Goal: Check status: Check status

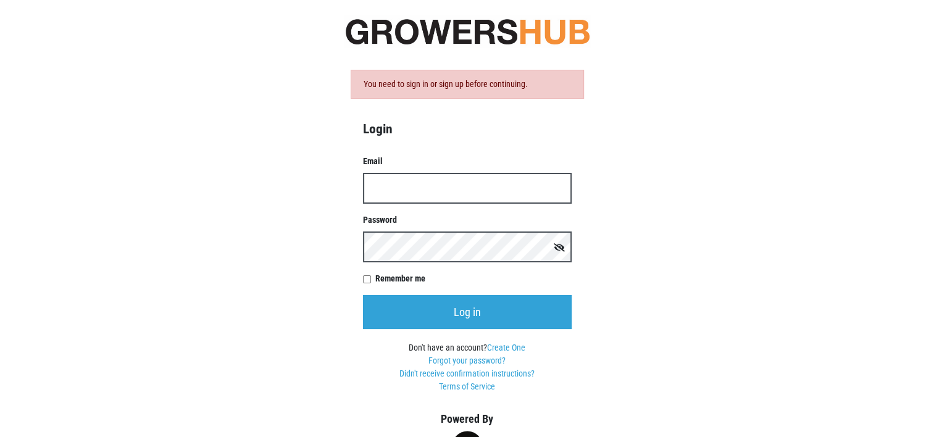
click at [405, 191] on input "Email" at bounding box center [467, 188] width 209 height 31
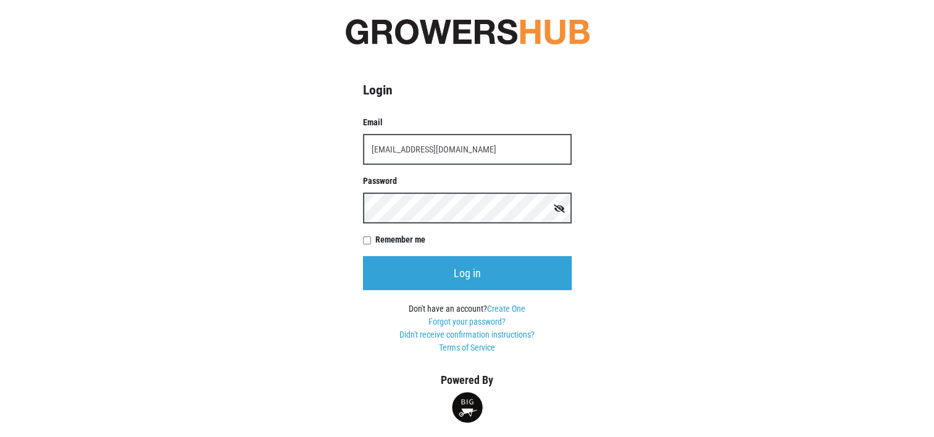
type input "kcfcaac@taconic.net"
click at [366, 241] on input "Remember me" at bounding box center [367, 240] width 8 height 8
checkbox input "true"
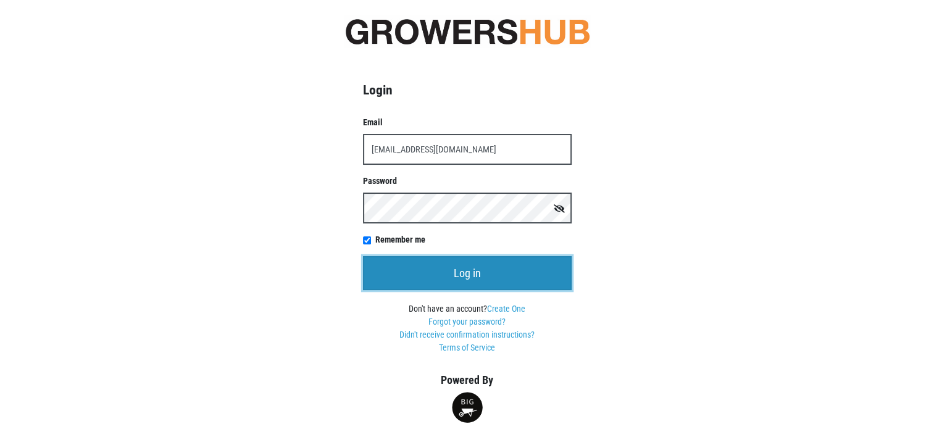
click at [459, 272] on input "Log in" at bounding box center [467, 273] width 209 height 34
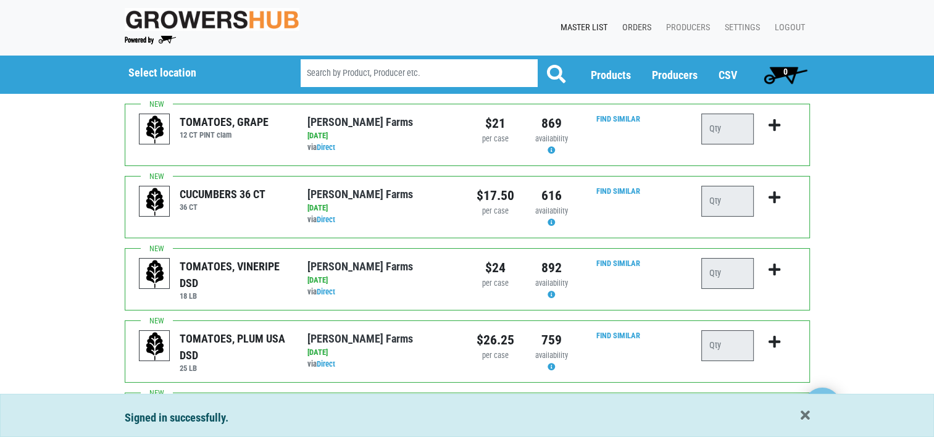
click at [638, 25] on link "Orders" at bounding box center [635, 27] width 44 height 23
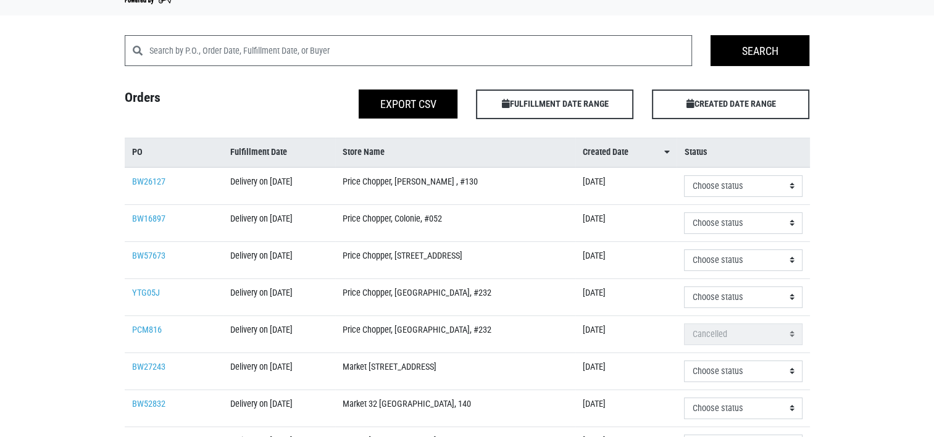
scroll to position [62, 0]
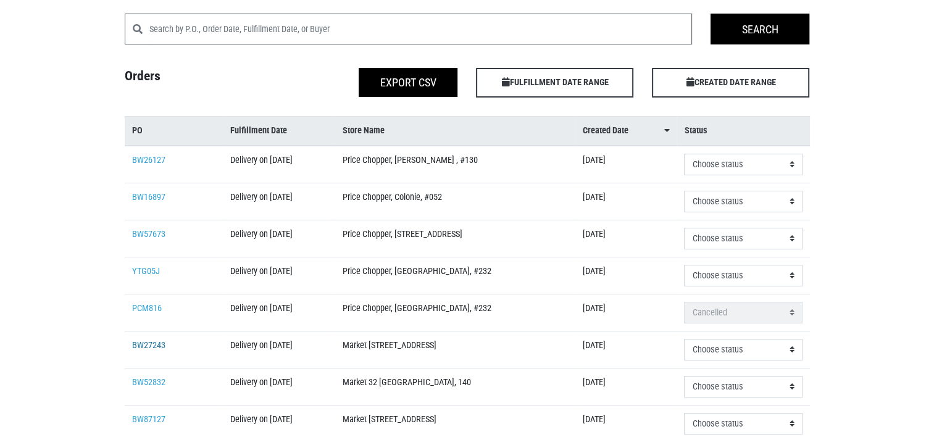
click at [144, 340] on link "BW27243" at bounding box center [148, 345] width 33 height 10
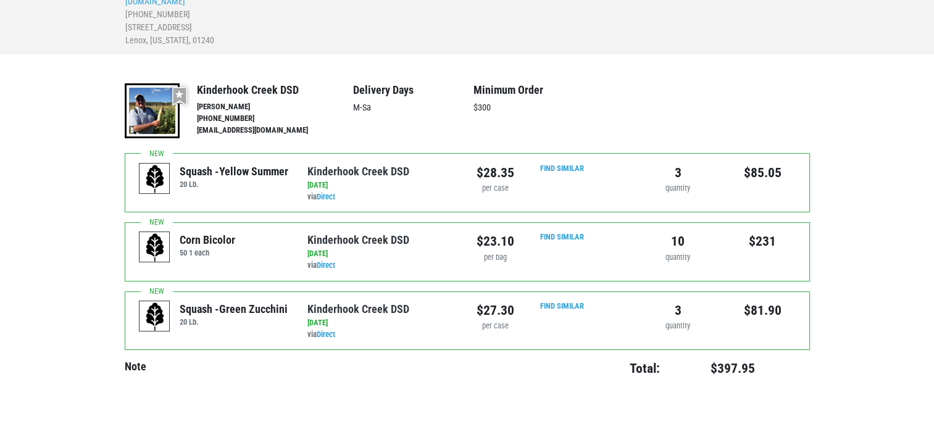
scroll to position [156, 0]
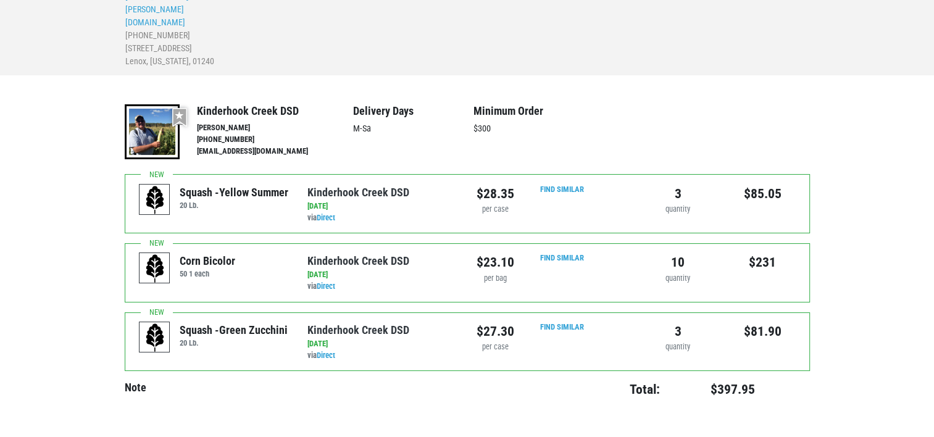
scroll to position [62, 0]
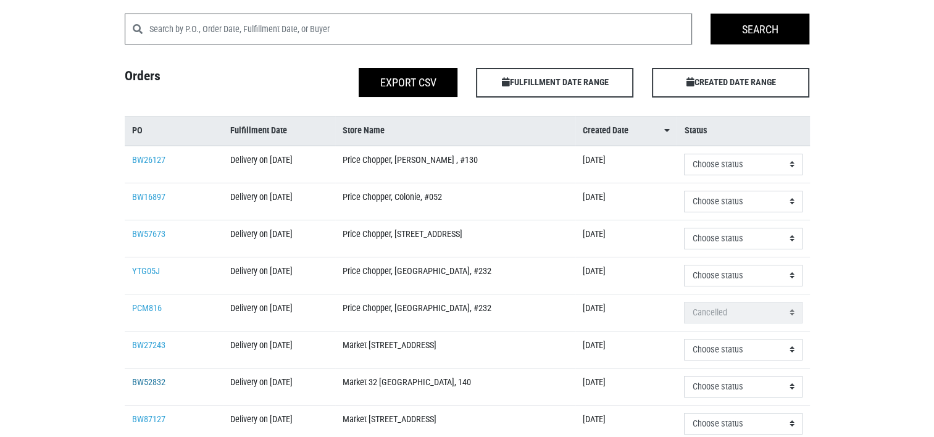
click at [153, 383] on link "BW52832" at bounding box center [148, 382] width 33 height 10
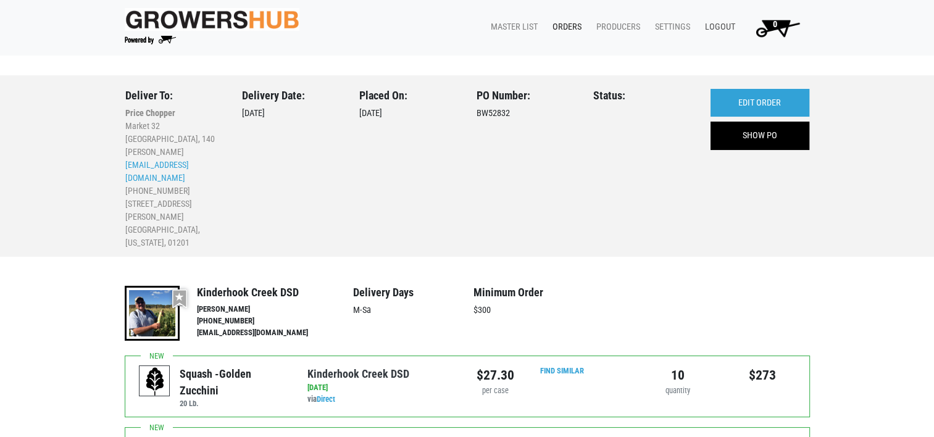
click at [721, 24] on link "Logout" at bounding box center [717, 26] width 45 height 23
